Goal: Go to known website: Access a specific website the user already knows

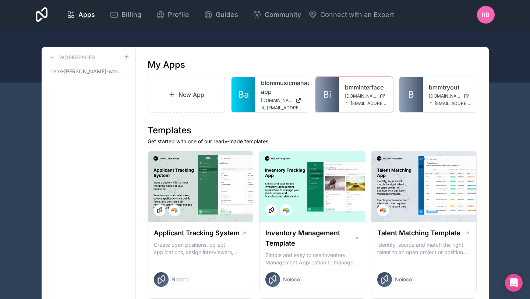
click at [362, 81] on div "bmminterface bmminterface.noloco.co info@blommusicmanagement.com" at bounding box center [366, 94] width 54 height 35
click at [358, 90] on link "bmminterface" at bounding box center [366, 87] width 42 height 9
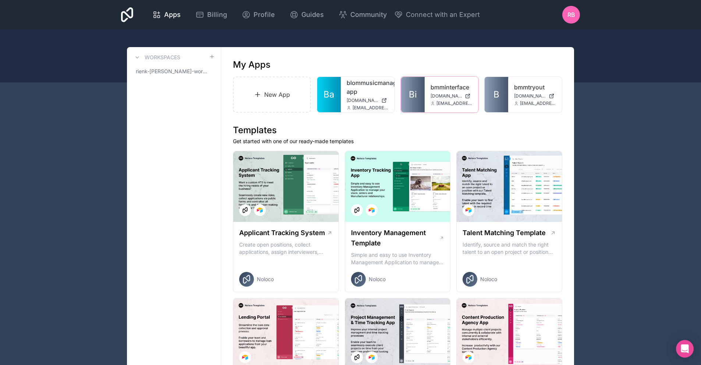
click at [442, 93] on span "[DOMAIN_NAME]" at bounding box center [447, 96] width 32 height 6
